Goal: Navigation & Orientation: Go to known website

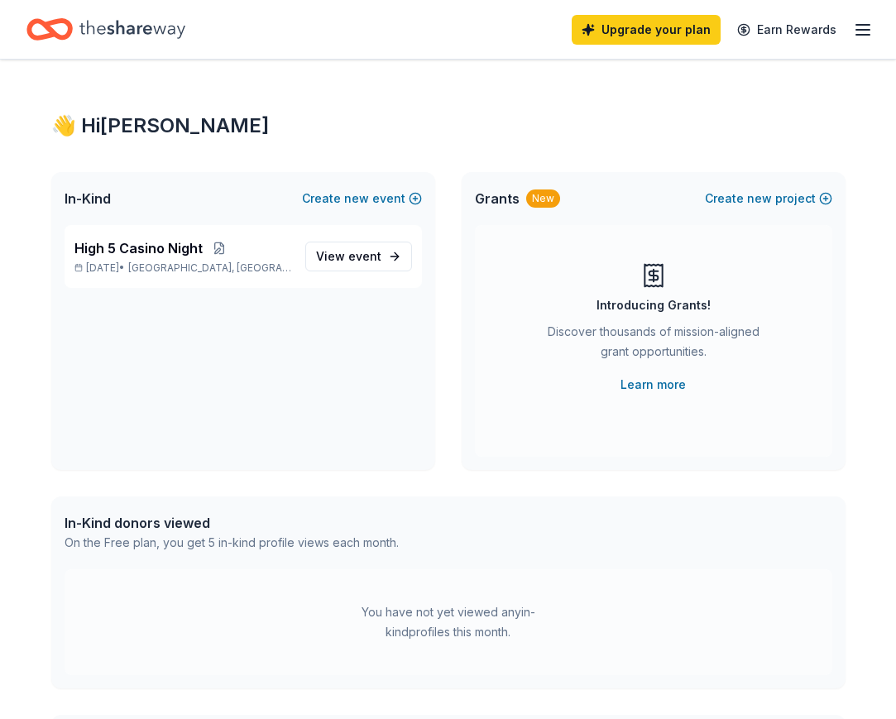
click at [862, 28] on icon "button" at bounding box center [863, 30] width 20 height 20
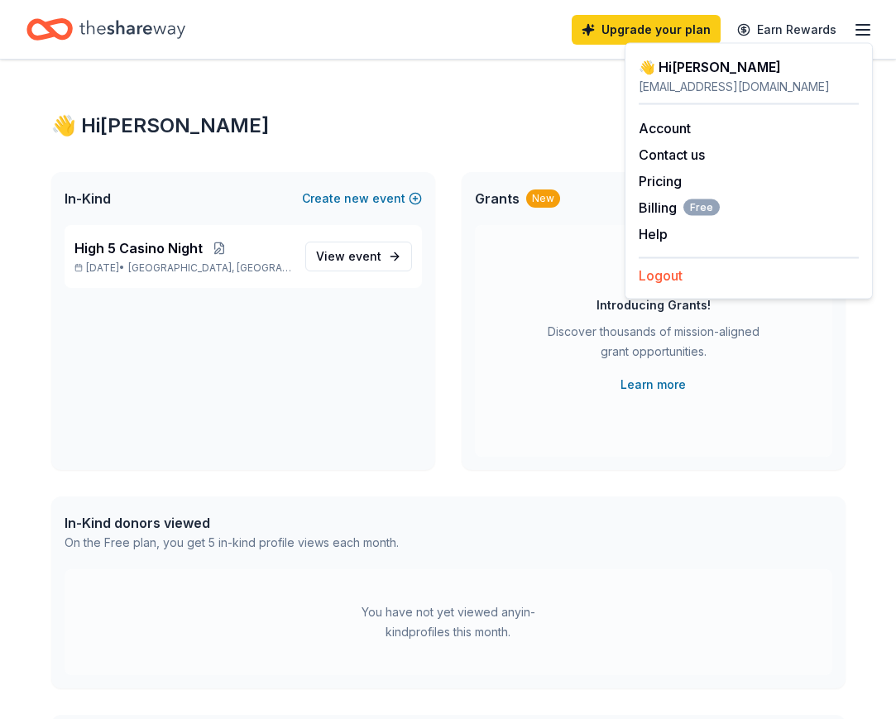
click at [662, 272] on button "Logout" at bounding box center [660, 275] width 44 height 20
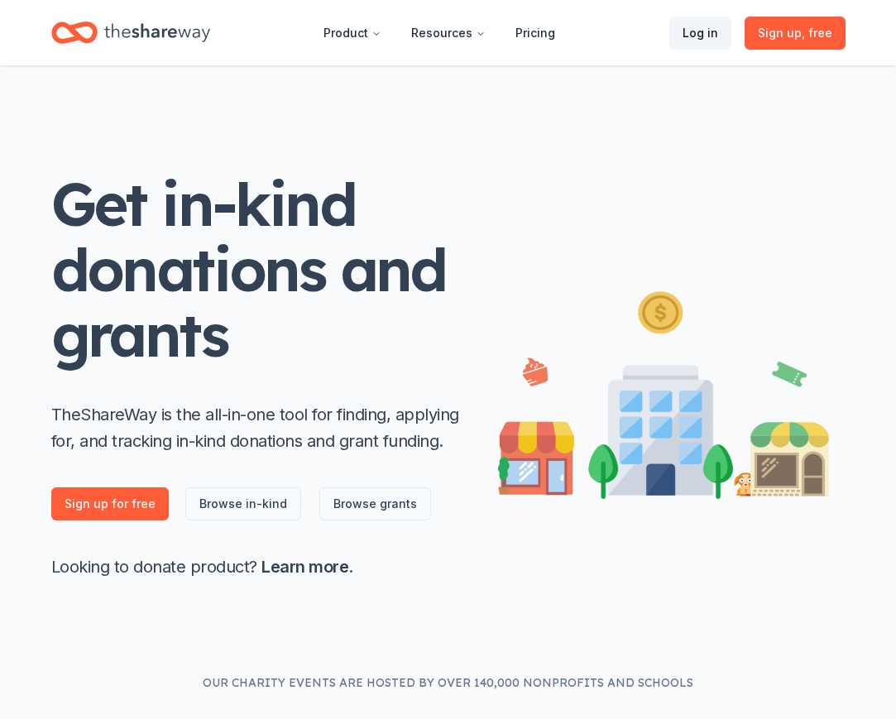
click at [714, 36] on link "Log in" at bounding box center [700, 33] width 62 height 33
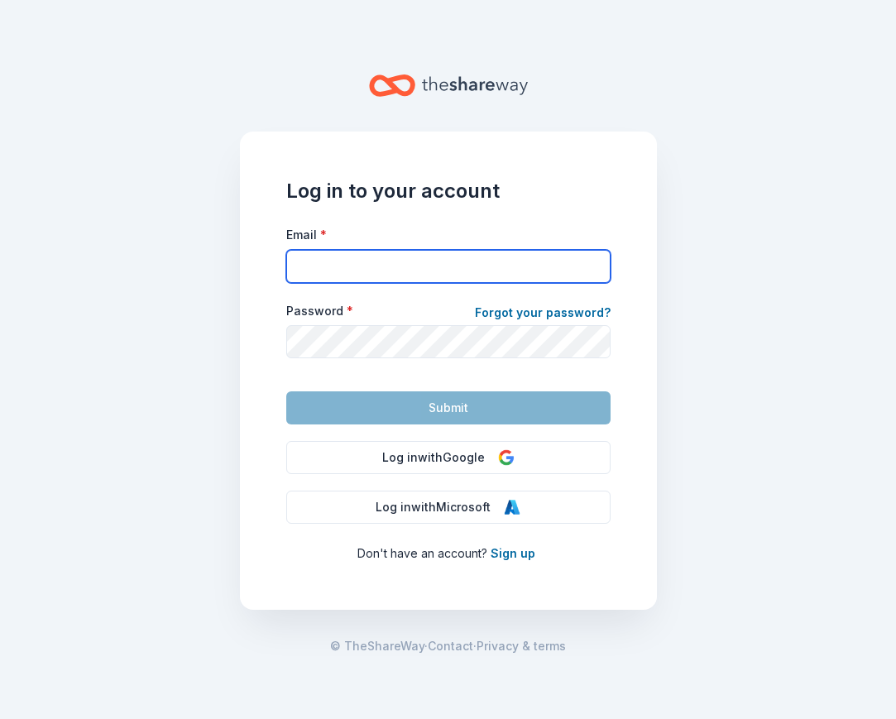
click at [452, 264] on input "Email *" at bounding box center [448, 266] width 324 height 33
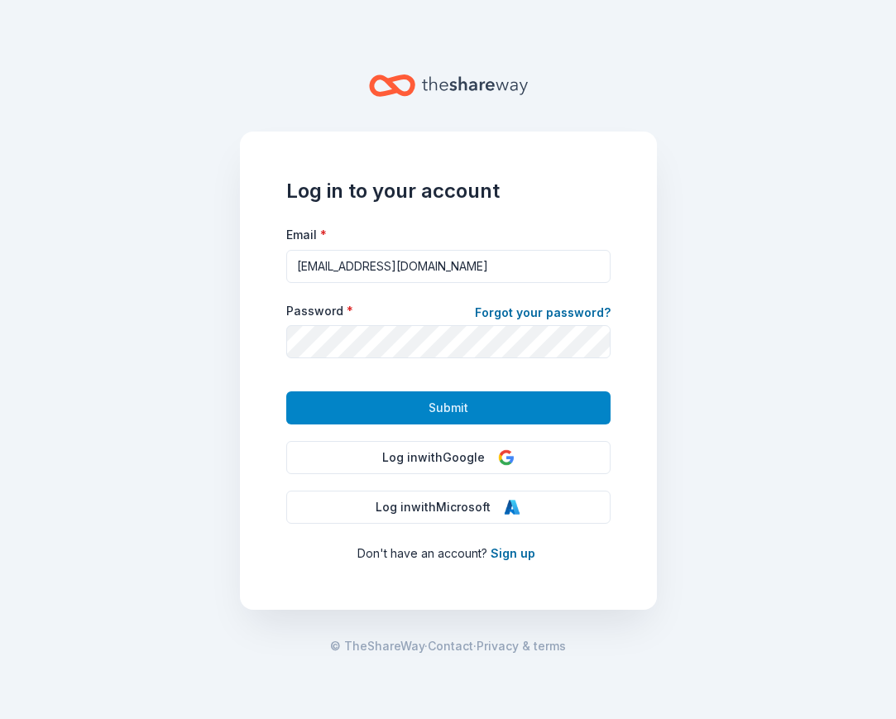
click at [449, 409] on span "Submit" at bounding box center [448, 408] width 40 height 20
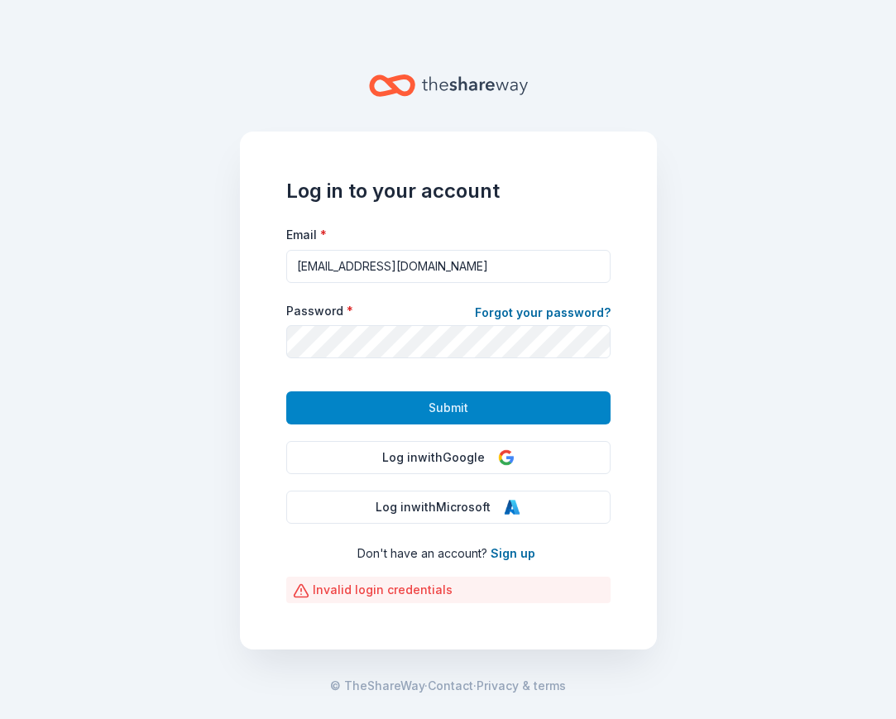
click at [449, 405] on span "Submit" at bounding box center [448, 408] width 40 height 20
click at [439, 406] on span "Submit" at bounding box center [448, 408] width 40 height 20
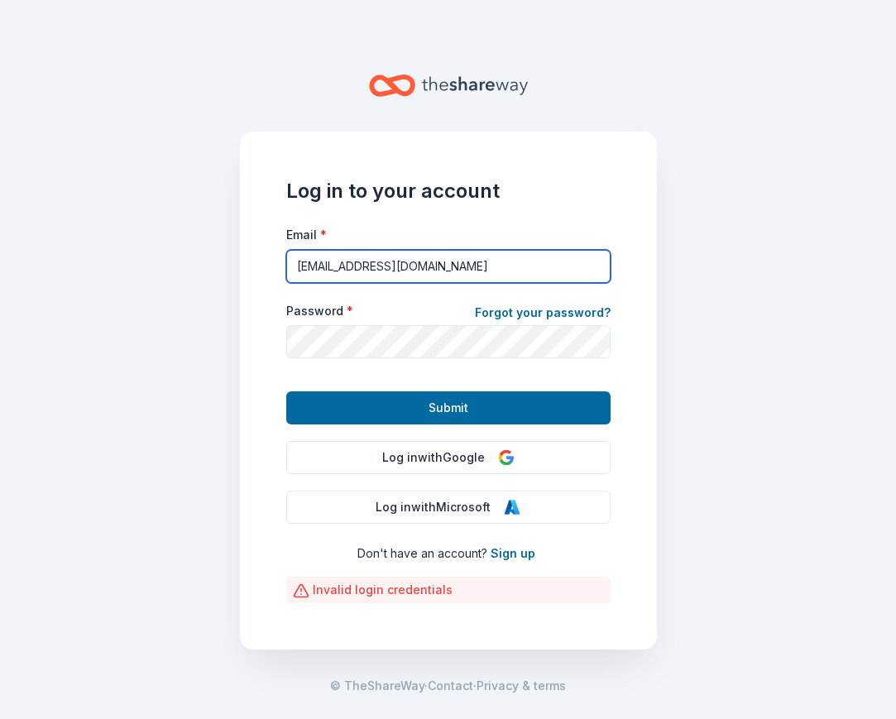
click at [450, 262] on input "[EMAIL_ADDRESS][DOMAIN_NAME]" at bounding box center [448, 266] width 324 height 33
click at [299, 264] on input "[EMAIL_ADDRESS][DOMAIN_NAME]" at bounding box center [448, 266] width 324 height 33
click at [303, 268] on input "[EMAIL_ADDRESS][DOMAIN_NAME]" at bounding box center [448, 266] width 324 height 33
click at [300, 272] on input "[EMAIL_ADDRESS][DOMAIN_NAME]" at bounding box center [448, 266] width 324 height 33
type input "[EMAIL_ADDRESS][DOMAIN_NAME]"
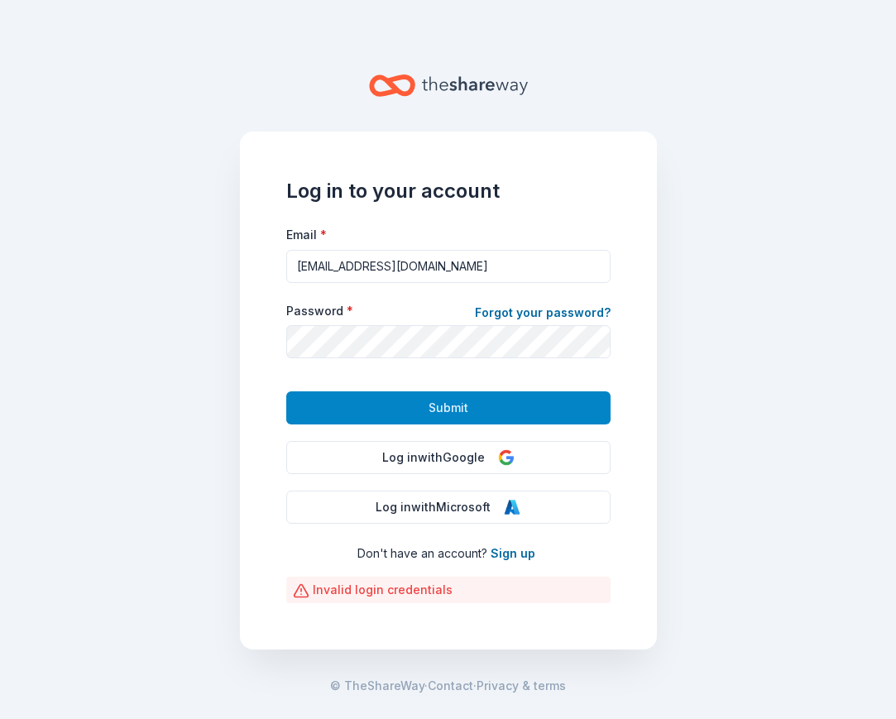
click at [392, 410] on button "Submit" at bounding box center [448, 407] width 324 height 33
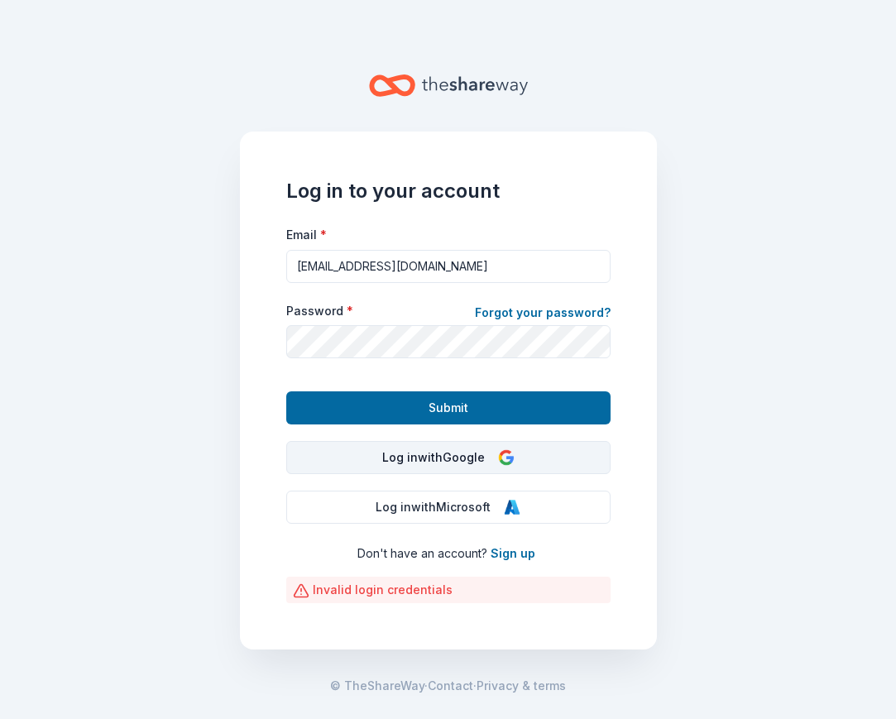
click at [435, 462] on button "Log in with Google" at bounding box center [448, 457] width 324 height 33
